Goal: Book appointment/travel/reservation

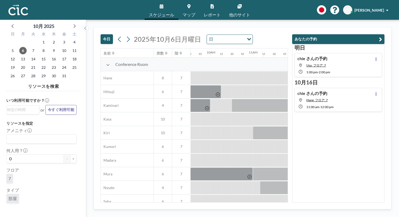
scroll to position [0, 403]
click at [215, 36] on input "Search for option" at bounding box center [229, 39] width 29 height 7
click at [235, 28] on div "[DATE] [DATE] 日 Loading..." at bounding box center [194, 38] width 187 height 20
click at [126, 35] on icon at bounding box center [128, 39] width 5 height 8
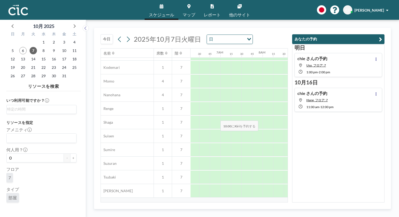
scroll to position [247, 266]
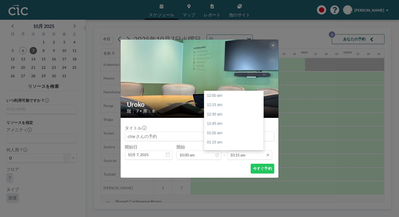
scroll to position [346, 0]
click at [236, 151] on input "10:15 am" at bounding box center [249, 155] width 45 height 9
click at [226, 159] on div "11:00 am" at bounding box center [233, 164] width 59 height 10
type input "11:00 am"
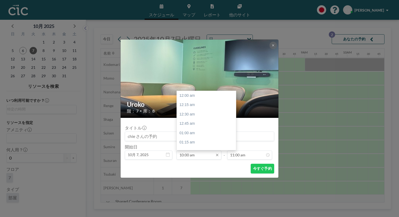
scroll to position [337, 0]
click at [197, 151] on input "10:00 am" at bounding box center [199, 155] width 45 height 9
click at [198, 148] on div "10:30 am" at bounding box center [206, 153] width 59 height 10
type input "10:30 am"
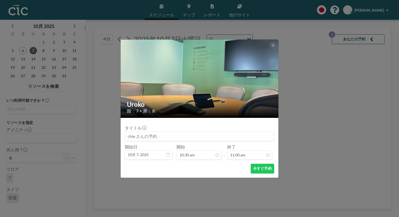
scroll to position [371, 0]
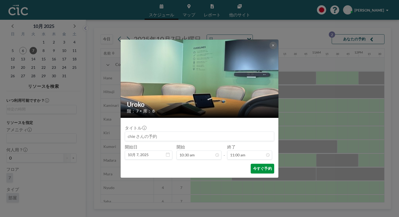
click at [251, 164] on button "今すぐ予約" at bounding box center [262, 169] width 23 height 10
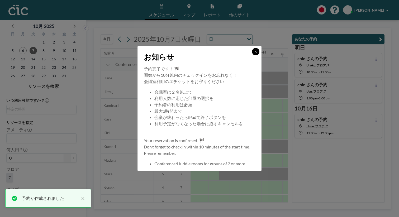
click at [252, 55] on button at bounding box center [255, 51] width 7 height 7
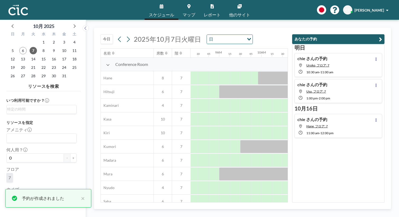
click at [187, 9] on link "マップ" at bounding box center [188, 10] width 21 height 20
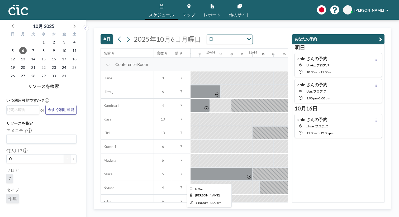
scroll to position [0, 403]
click at [189, 4] on icon at bounding box center [188, 6] width 3 height 4
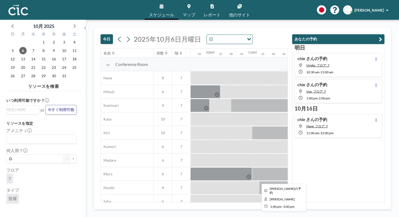
scroll to position [247, 403]
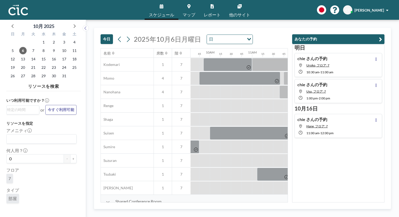
click at [190, 13] on span "マップ" at bounding box center [189, 15] width 13 height 4
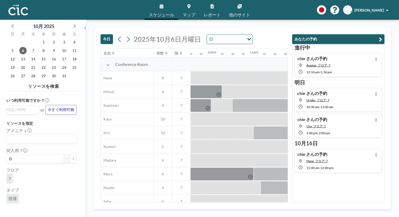
scroll to position [0, 403]
